Goal: Check status: Check status

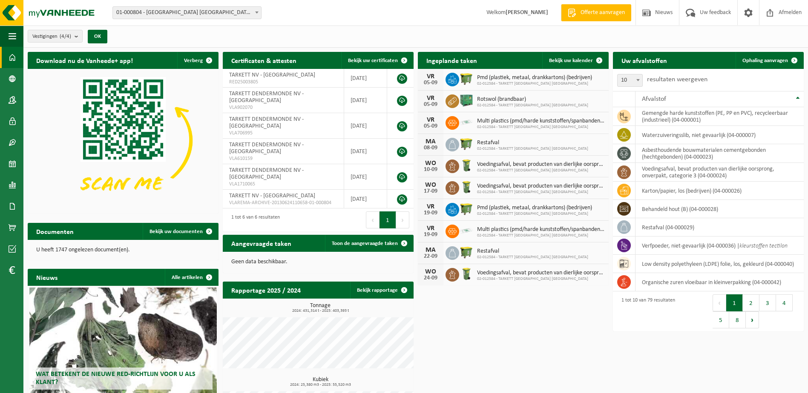
click at [206, 17] on span "01-000804 - [GEOGRAPHIC_DATA] [GEOGRAPHIC_DATA] - [GEOGRAPHIC_DATA]" at bounding box center [187, 13] width 148 height 12
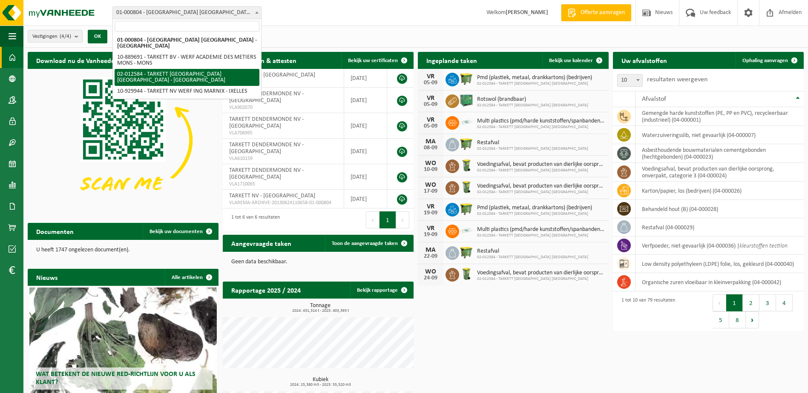
select select "2436"
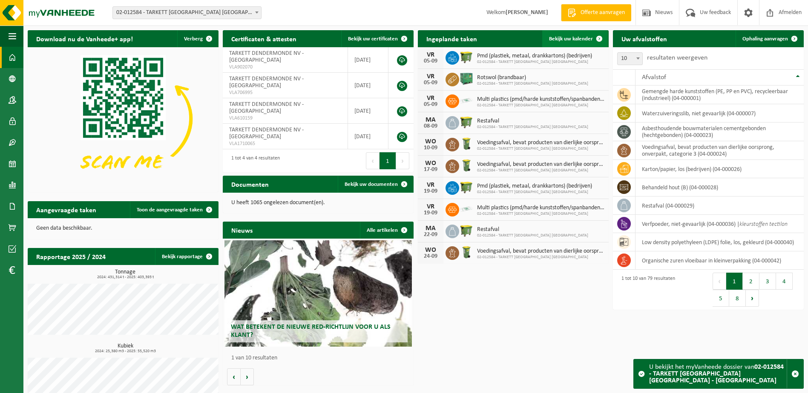
click at [562, 40] on span "Bekijk uw kalender" at bounding box center [571, 39] width 44 height 6
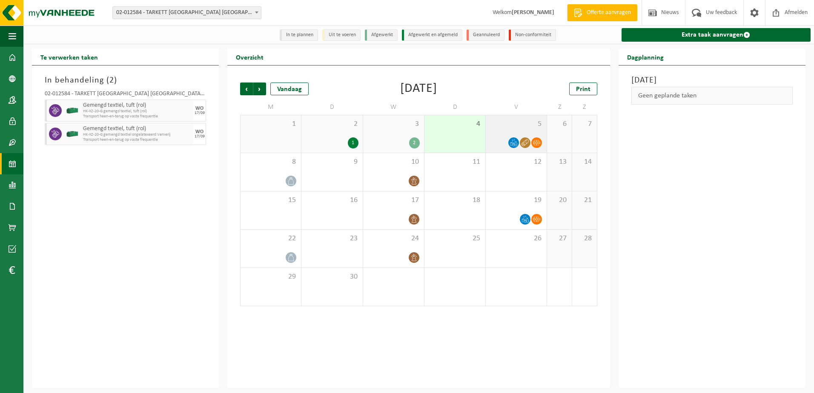
click at [499, 126] on span "5" at bounding box center [516, 124] width 52 height 9
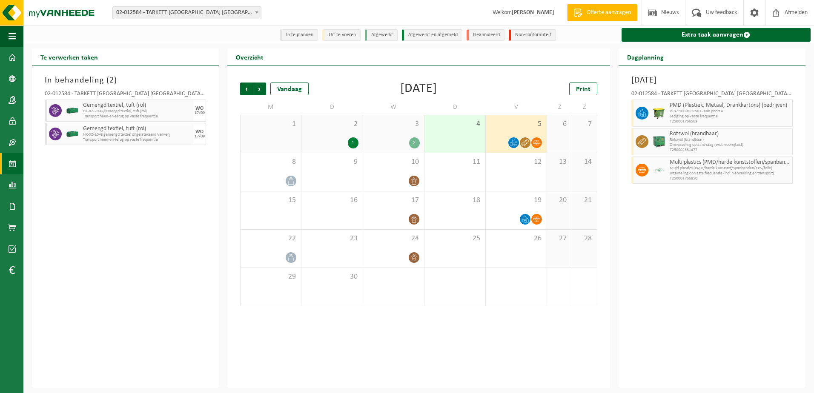
click at [166, 286] on div "In behandeling ( 2 ) 02-012584 - TARKETT DENDERMONDE NV - DENDERMONDE Gemengd t…" at bounding box center [125, 227] width 187 height 323
